Goal: Task Accomplishment & Management: Manage account settings

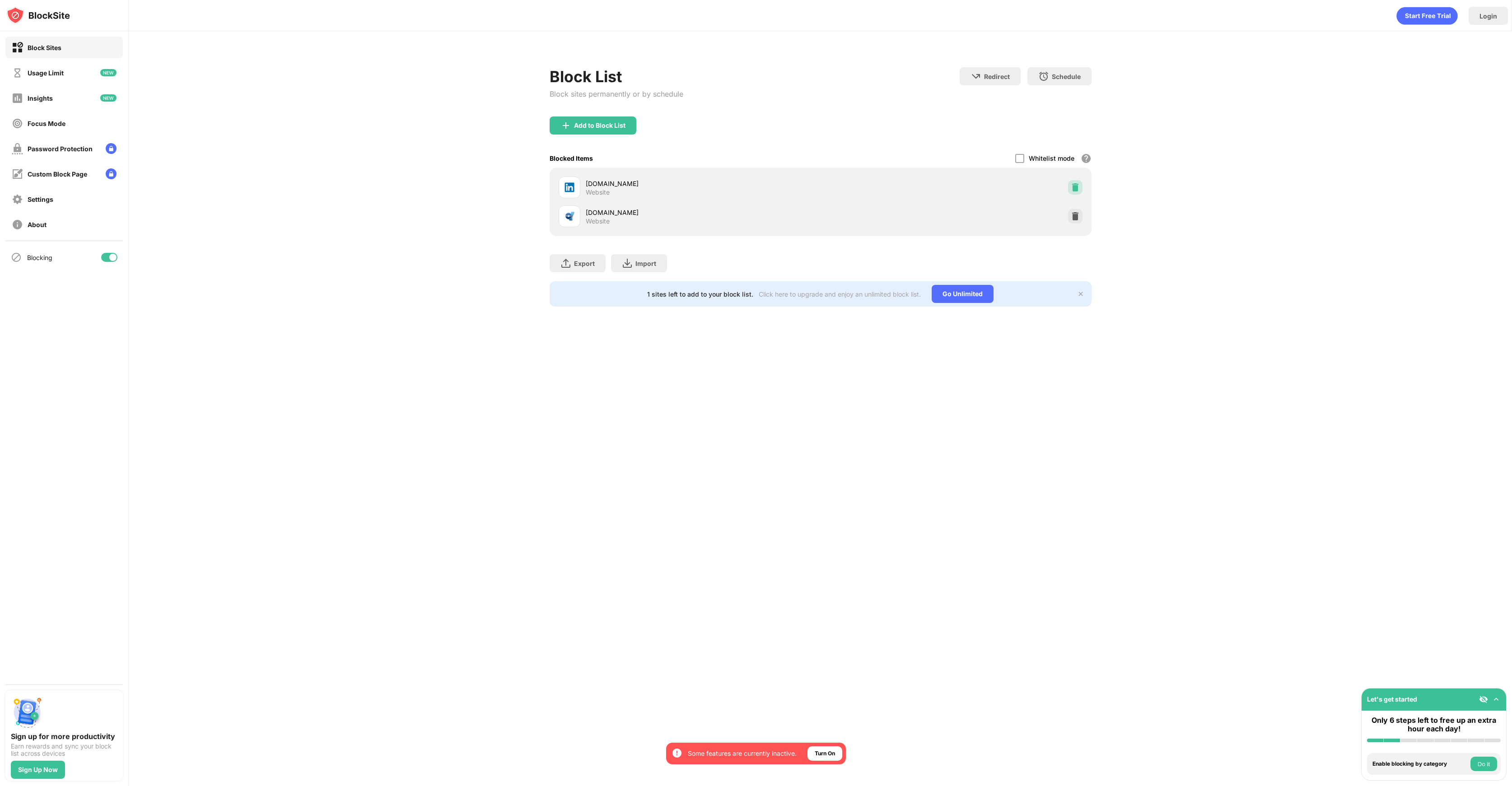
click at [1079, 183] on img at bounding box center [1075, 187] width 9 height 9
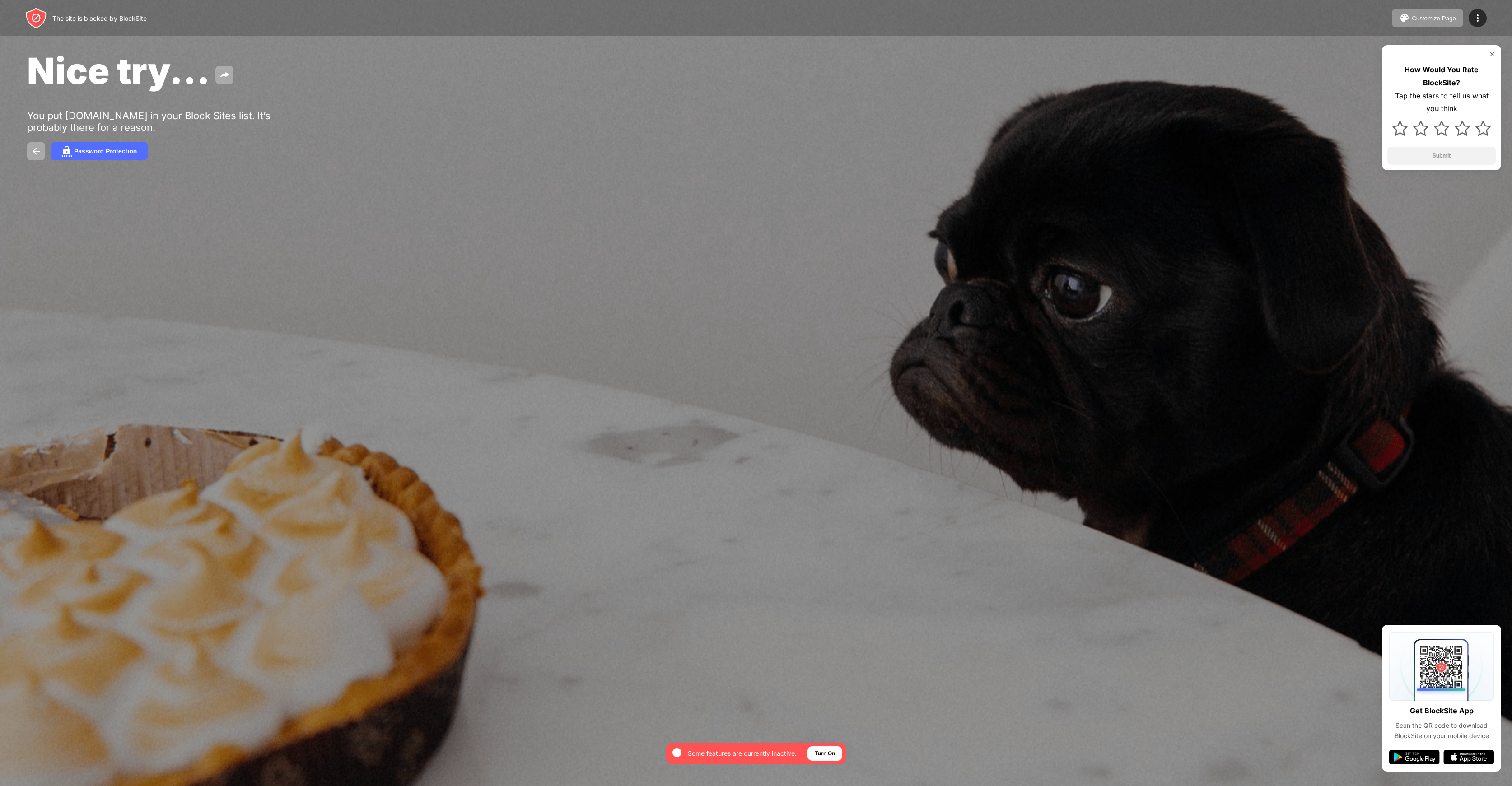
drag, startPoint x: 263, startPoint y: 95, endPoint x: 256, endPoint y: 102, distance: 9.9
